Goal: Task Accomplishment & Management: Manage account settings

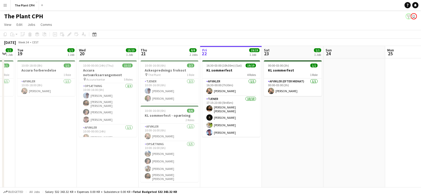
click at [314, 120] on app-date-cell "00:00-03:00 (3h) 1/1 KL sommerfest 1 Role Afvikler (efter midnat) [DATE] 00:00-…" at bounding box center [293, 127] width 62 height 139
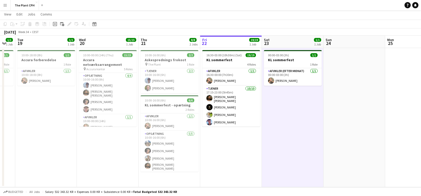
click at [302, 114] on app-date-cell "00:00-03:00 (3h) 1/1 KL sommerfest 1 Role Afvikler (efter midnat) [DATE] 00:00-…" at bounding box center [293, 117] width 62 height 139
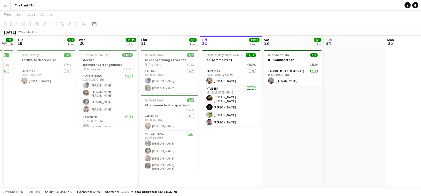
click at [349, 116] on app-date-cell at bounding box center [355, 117] width 62 height 139
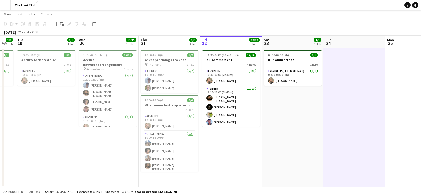
click at [293, 123] on app-date-cell "00:00-03:00 (3h) 1/1 KL sommerfest 1 Role Afvikler (efter midnat) [DATE] 00:00-…" at bounding box center [293, 117] width 62 height 139
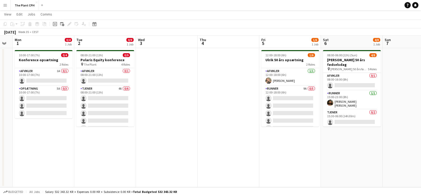
scroll to position [0, 142]
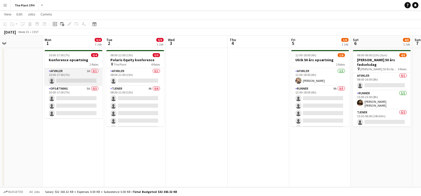
click at [81, 70] on app-card-role "Afvikler 1A 0/1 10:00-17:00 (7h) single-neutral-actions" at bounding box center [74, 77] width 58 height 18
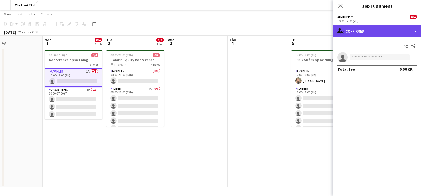
click at [375, 26] on div "single-neutral-actions-check-2 Confirmed" at bounding box center [377, 31] width 88 height 12
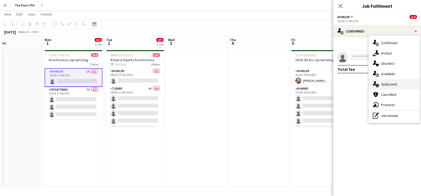
click at [388, 81] on div "single-neutral-actions-information Applicants" at bounding box center [394, 84] width 51 height 10
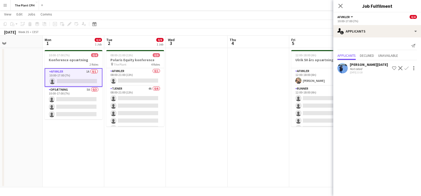
click at [174, 74] on app-date-cell at bounding box center [197, 117] width 62 height 139
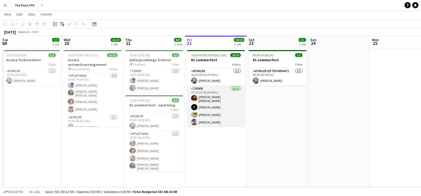
scroll to position [121, 0]
